Goal: Register for event/course

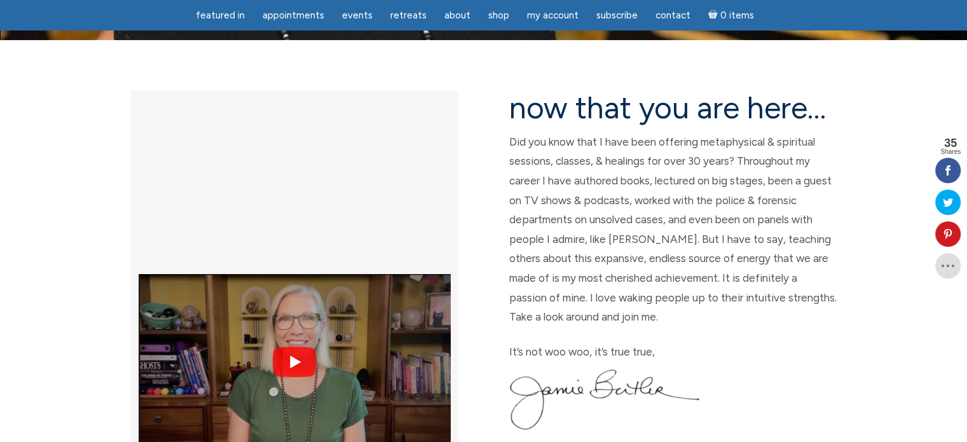
scroll to position [318, 0]
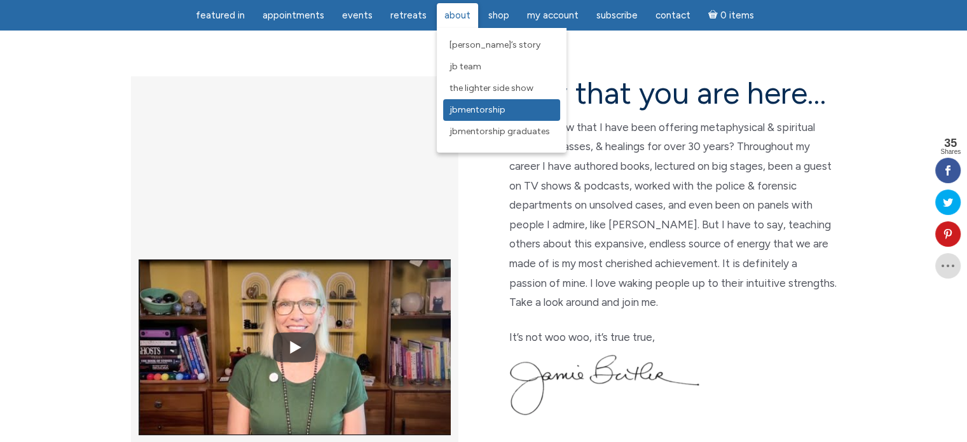
click at [479, 114] on span "JBMentorship" at bounding box center [477, 109] width 56 height 11
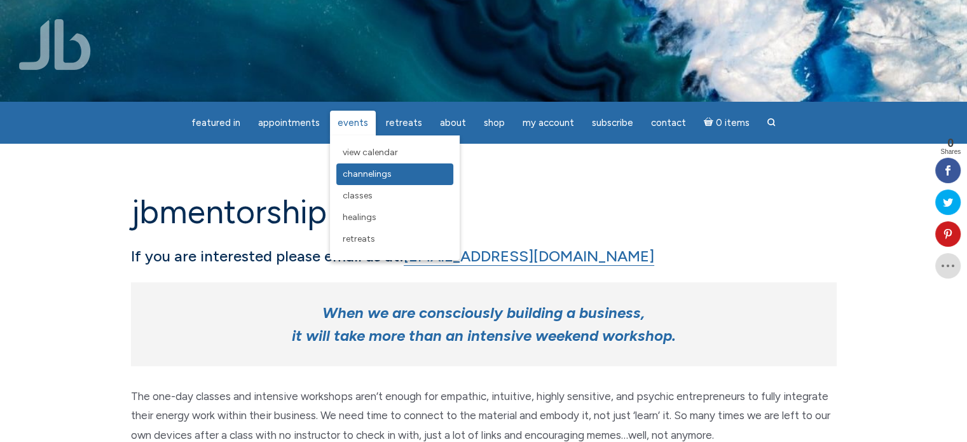
click at [368, 172] on span "Channelings" at bounding box center [367, 173] width 49 height 11
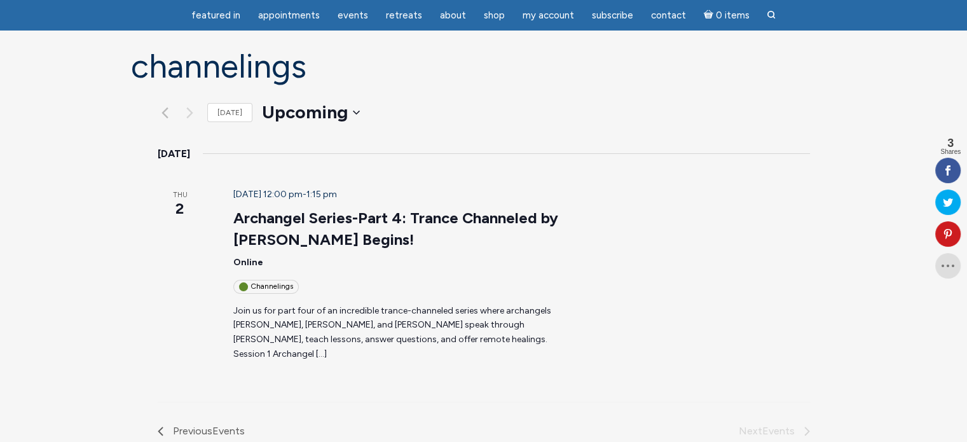
scroll to position [127, 0]
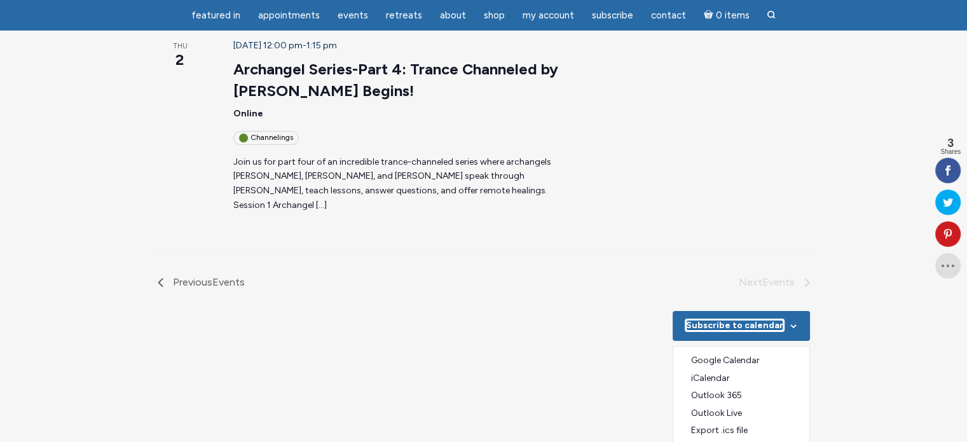
scroll to position [254, 0]
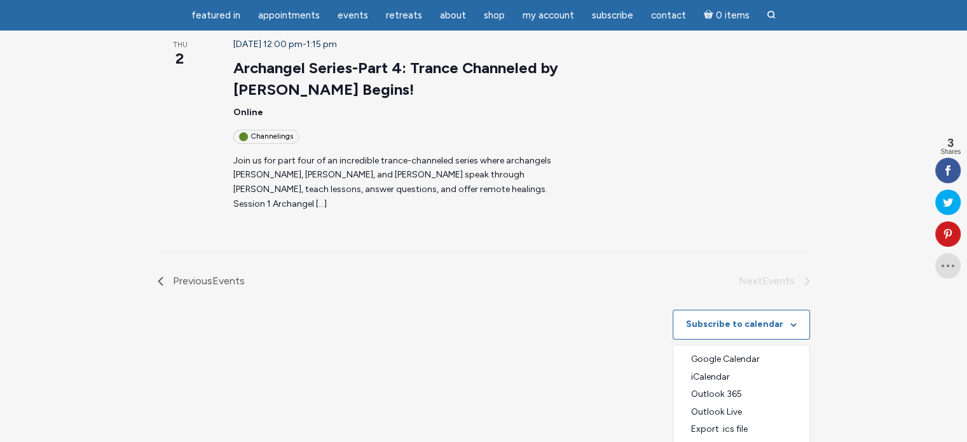
click at [250, 130] on div "Channelings" at bounding box center [265, 136] width 65 height 13
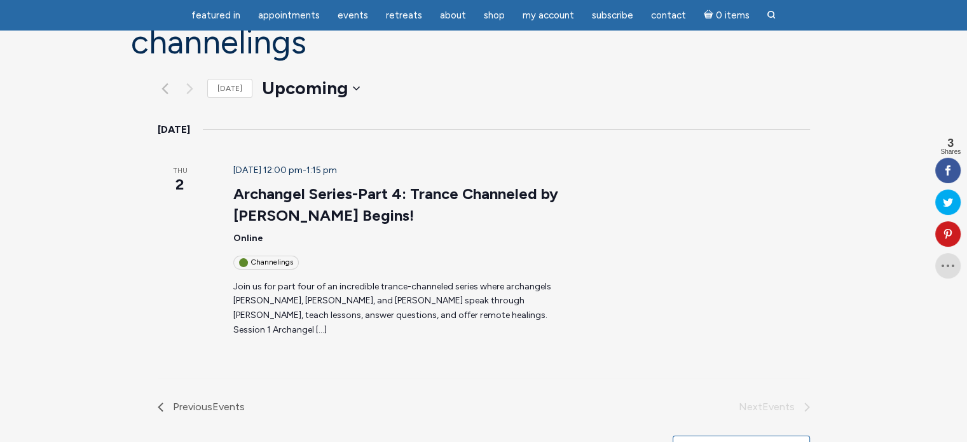
scroll to position [127, 0]
click at [158, 175] on span "2" at bounding box center [180, 186] width 45 height 22
click at [301, 165] on header "October 2 @ 12:00 pm - 1:15 pm Archangel Series-Part 4: Trance Channeled by Jam…" at bounding box center [398, 218] width 330 height 106
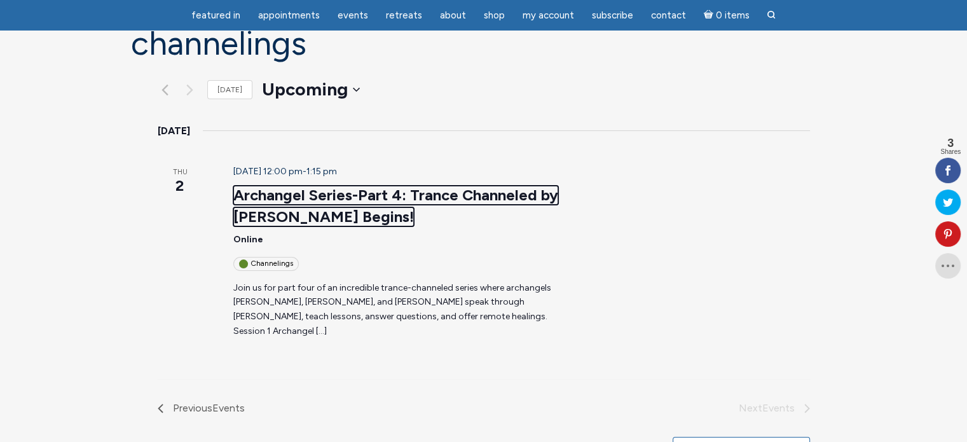
click at [311, 186] on link "Archangel Series-Part 4: Trance Channeled by Jamie Butler Begins!" at bounding box center [395, 206] width 325 height 41
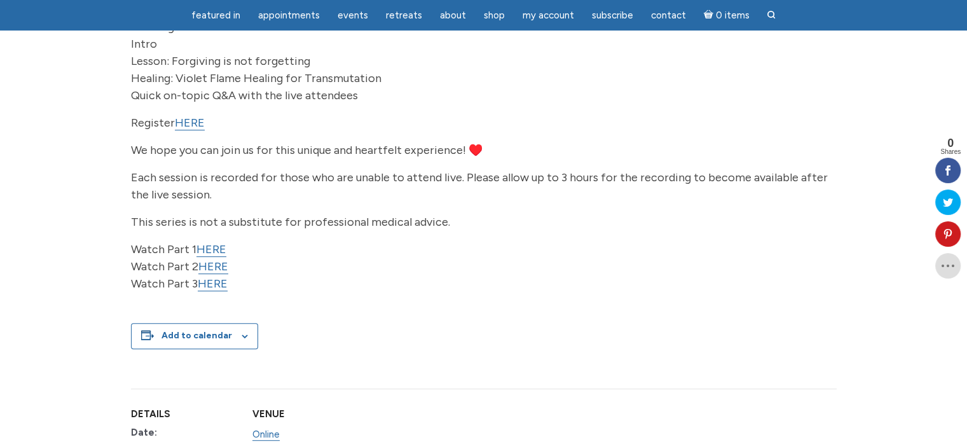
scroll to position [509, 0]
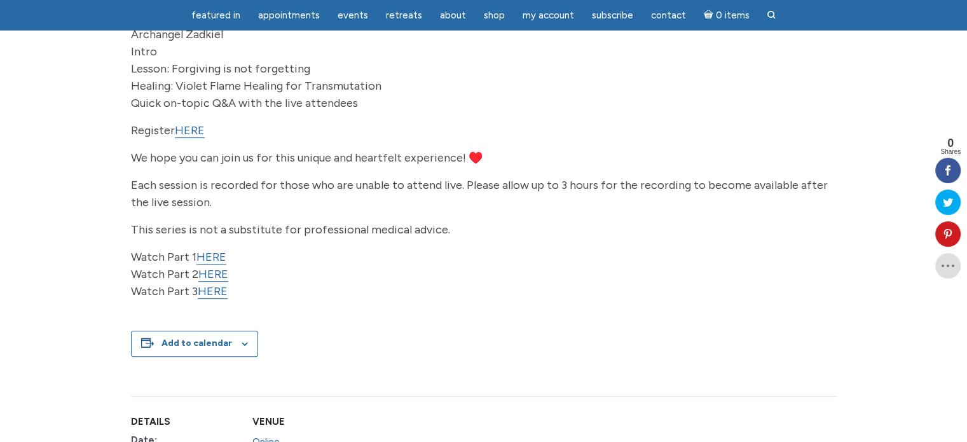
click at [198, 138] on link "HERE" at bounding box center [190, 130] width 30 height 15
